Goal: Transaction & Acquisition: Purchase product/service

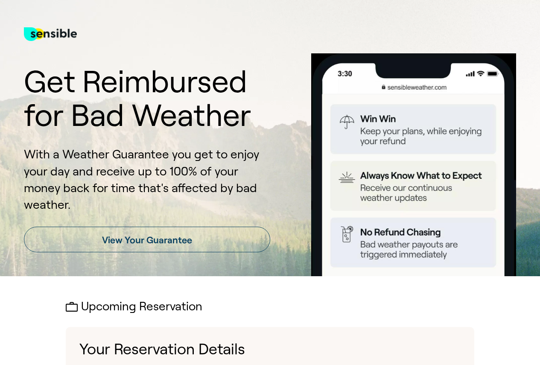
scroll to position [470, 0]
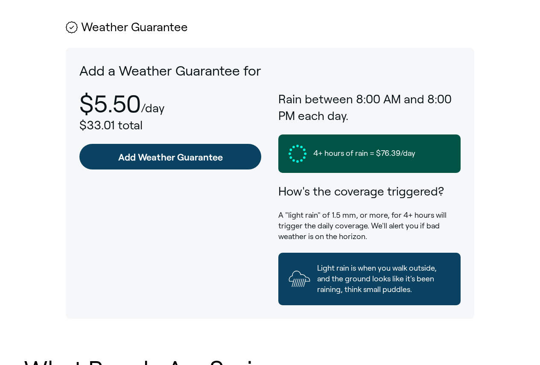
click at [144, 144] on link "Add Weather Guarantee" at bounding box center [170, 157] width 182 height 26
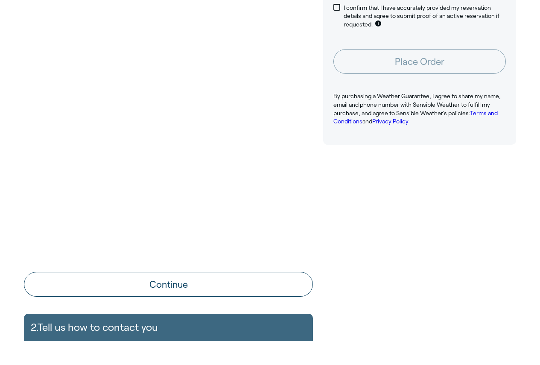
scroll to position [256, 0]
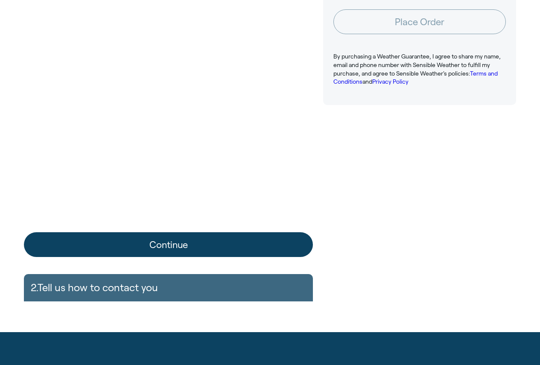
click at [165, 244] on button "Continue" at bounding box center [168, 244] width 289 height 25
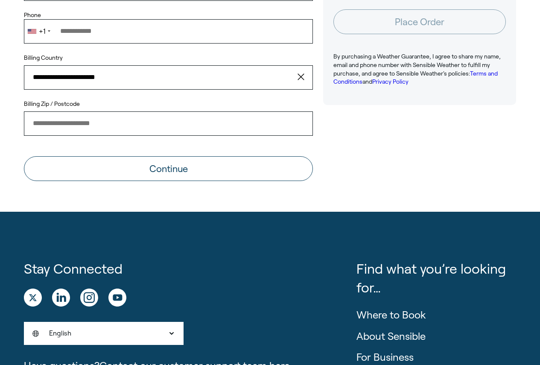
scroll to position [43, 0]
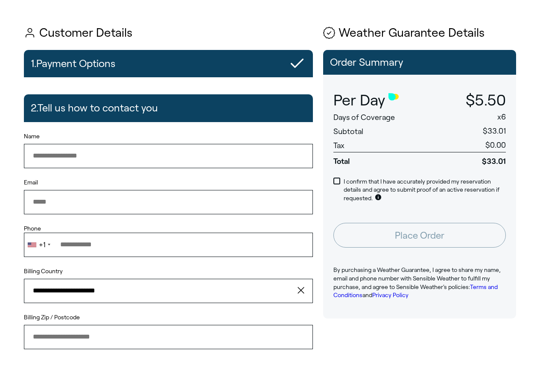
click at [99, 160] on input "Name" at bounding box center [168, 156] width 289 height 24
type input "**********"
click at [100, 243] on input "Phone" at bounding box center [168, 245] width 289 height 24
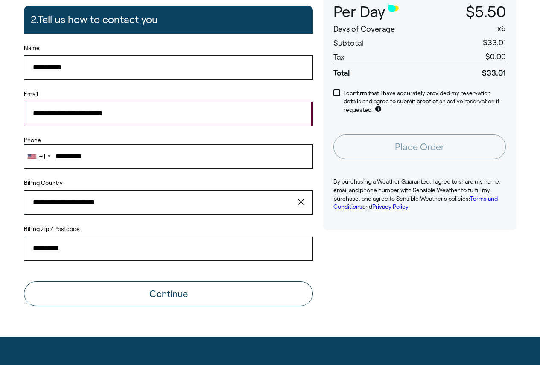
scroll to position [0, 0]
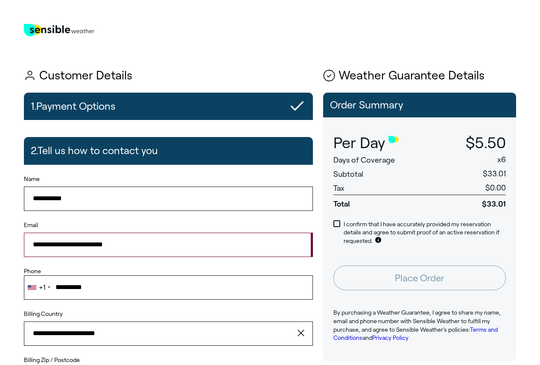
type input "**********"
click at [336, 225] on span at bounding box center [337, 223] width 7 height 7
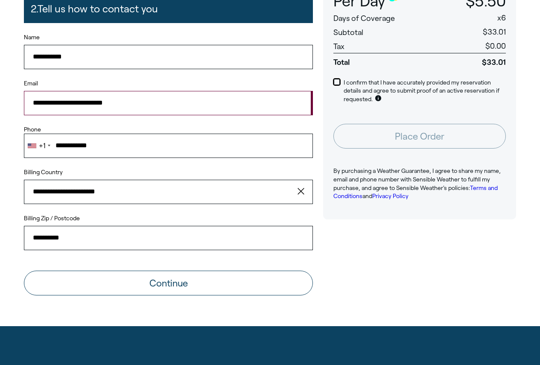
scroll to position [171, 0]
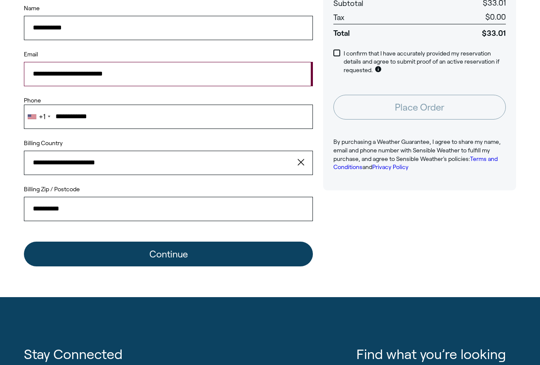
click at [176, 252] on button "Continue" at bounding box center [168, 254] width 289 height 25
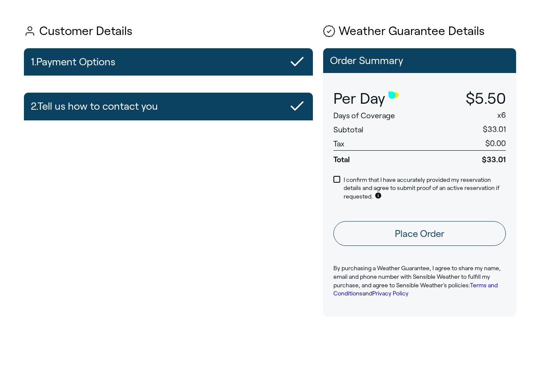
scroll to position [43, 0]
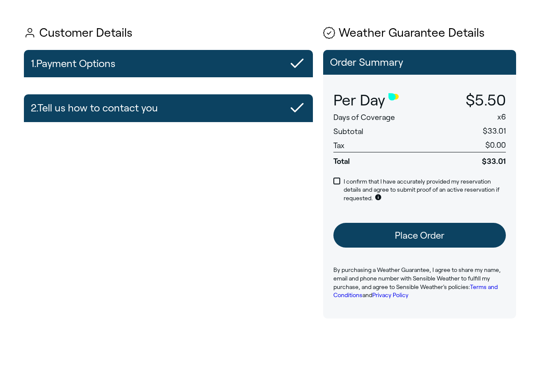
click at [409, 235] on button "Place Order" at bounding box center [420, 235] width 173 height 25
